Goal: Transaction & Acquisition: Purchase product/service

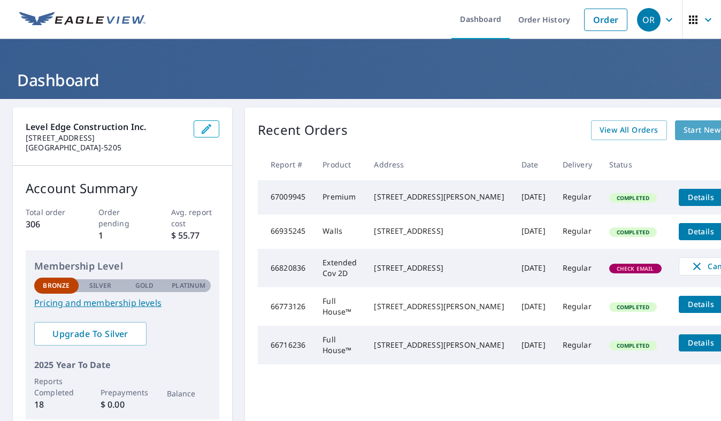
click at [675, 137] on link "Start New Order" at bounding box center [714, 130] width 79 height 20
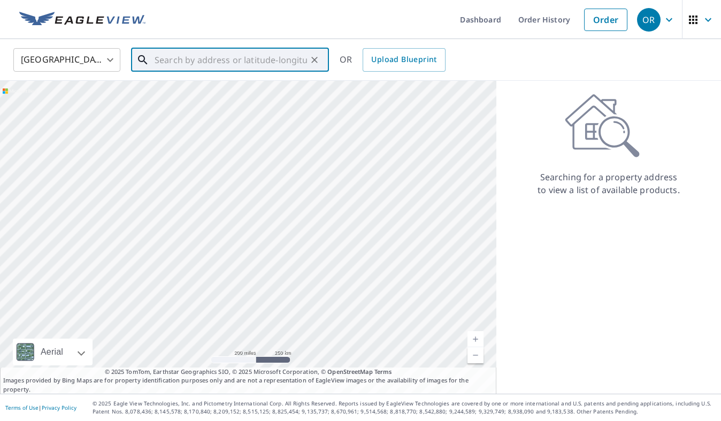
click at [255, 55] on input "text" at bounding box center [230, 60] width 152 height 30
paste input "[STREET_ADDRESS]"
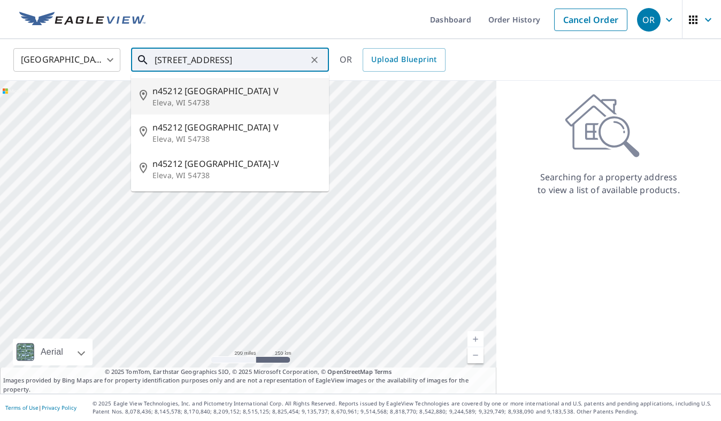
click at [220, 93] on span "n45212 [GEOGRAPHIC_DATA] V" at bounding box center [236, 90] width 168 height 13
type input "[STREET_ADDRESS]"
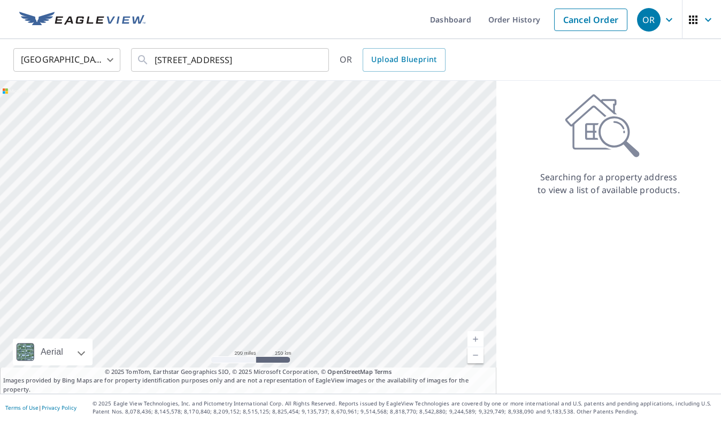
scroll to position [0, 0]
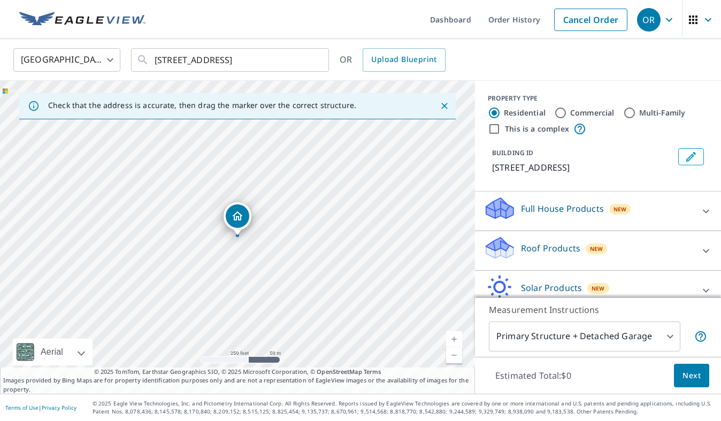
click at [448, 338] on link "Current Level 17, Zoom In" at bounding box center [454, 339] width 16 height 16
click at [541, 245] on p "Roof Products" at bounding box center [550, 248] width 59 height 13
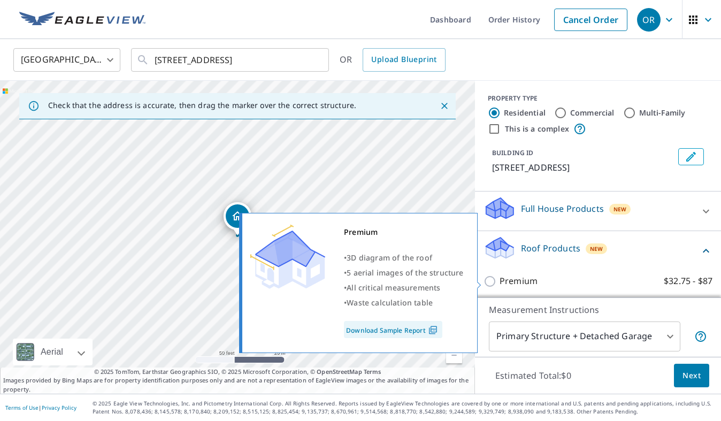
click at [532, 279] on p "Premium" at bounding box center [518, 280] width 38 height 13
click at [499, 279] on input "Premium $32.75 - $87" at bounding box center [491, 281] width 16 height 13
checkbox input "true"
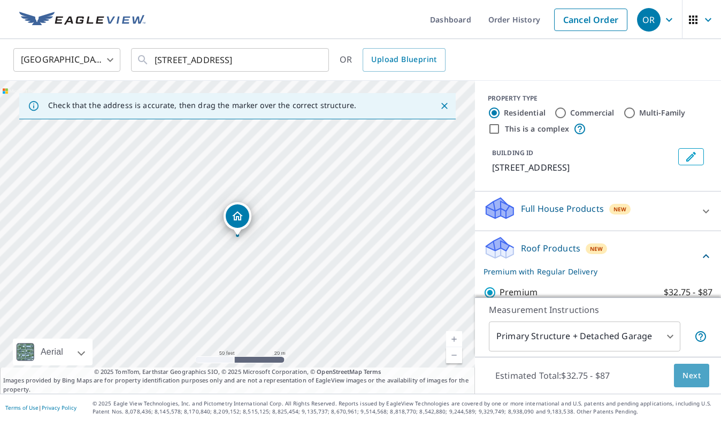
click at [685, 376] on span "Next" at bounding box center [691, 375] width 18 height 13
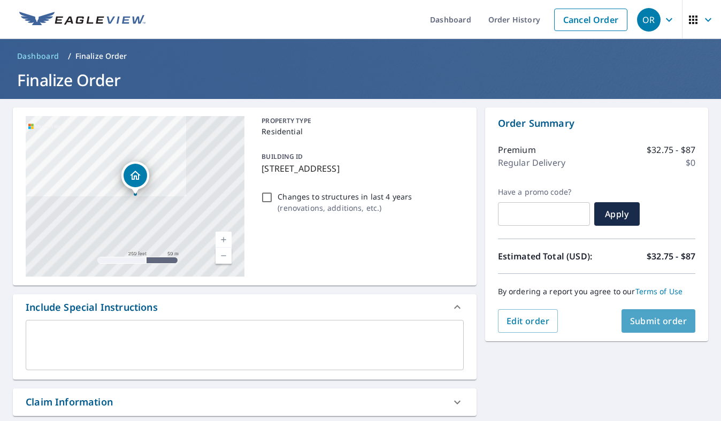
click at [632, 316] on span "Submit order" at bounding box center [658, 321] width 57 height 12
